Goal: Task Accomplishment & Management: Use online tool/utility

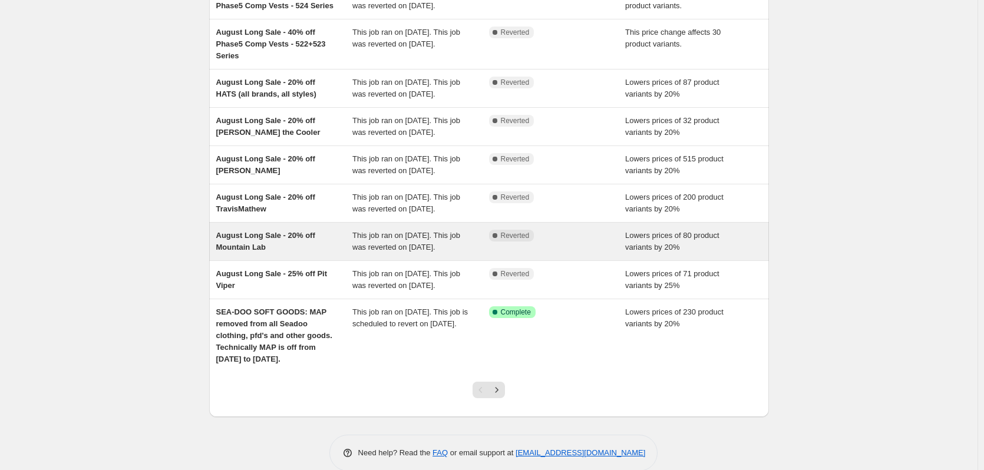
scroll to position [278, 0]
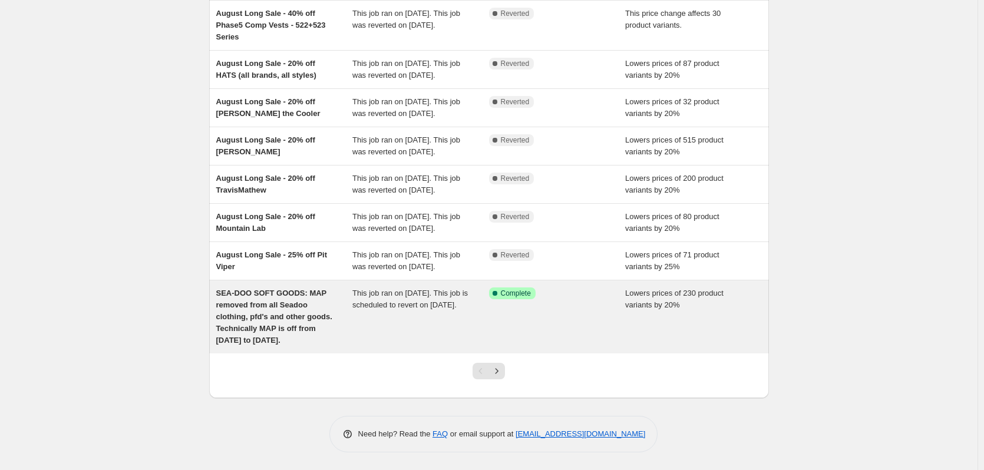
click at [332, 332] on span "SEA-DOO SOFT GOODS: MAP removed from all Seadoo clothing, pfd's and other goods…" at bounding box center [274, 317] width 116 height 56
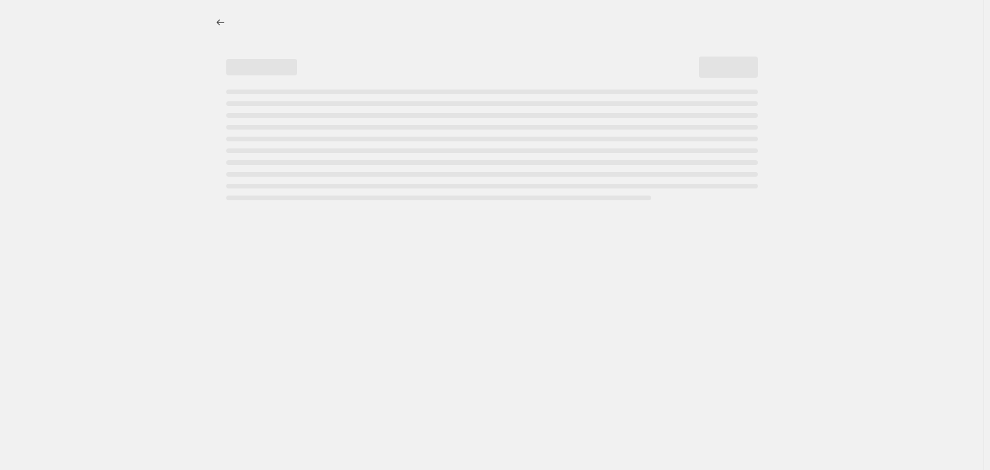
select select "percentage"
select select "not_equal"
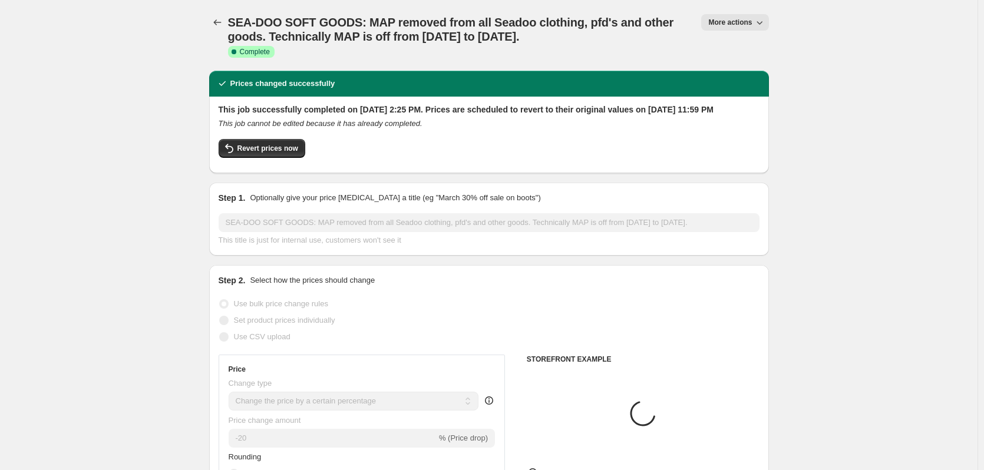
select select "vendor"
select select "tag"
select select "collection"
select select "product_type"
